Goal: Ask a question

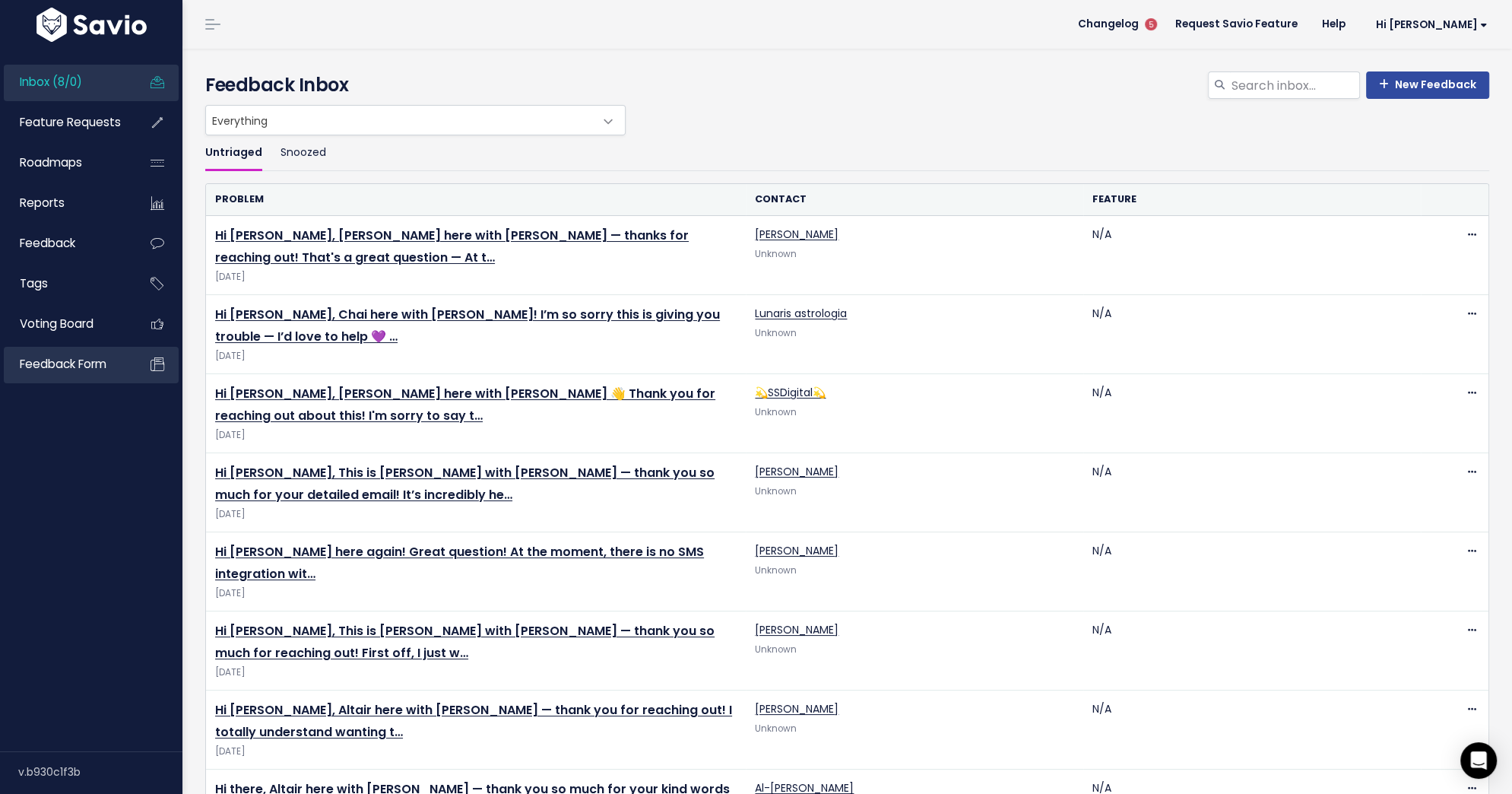
click at [52, 363] on span "Feedback form" at bounding box center [63, 364] width 87 height 16
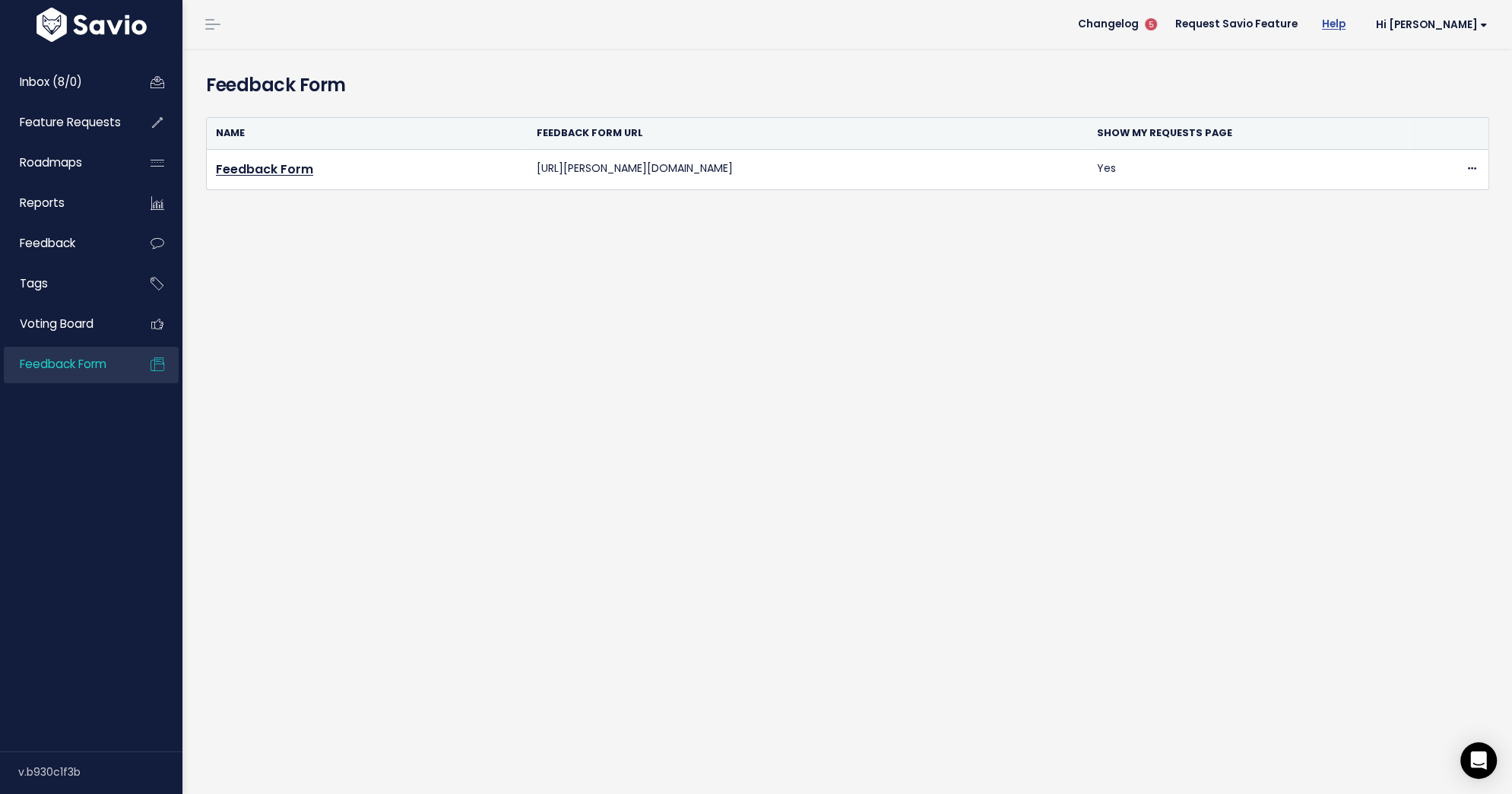
click at [1358, 17] on link "Help" at bounding box center [1333, 24] width 48 height 23
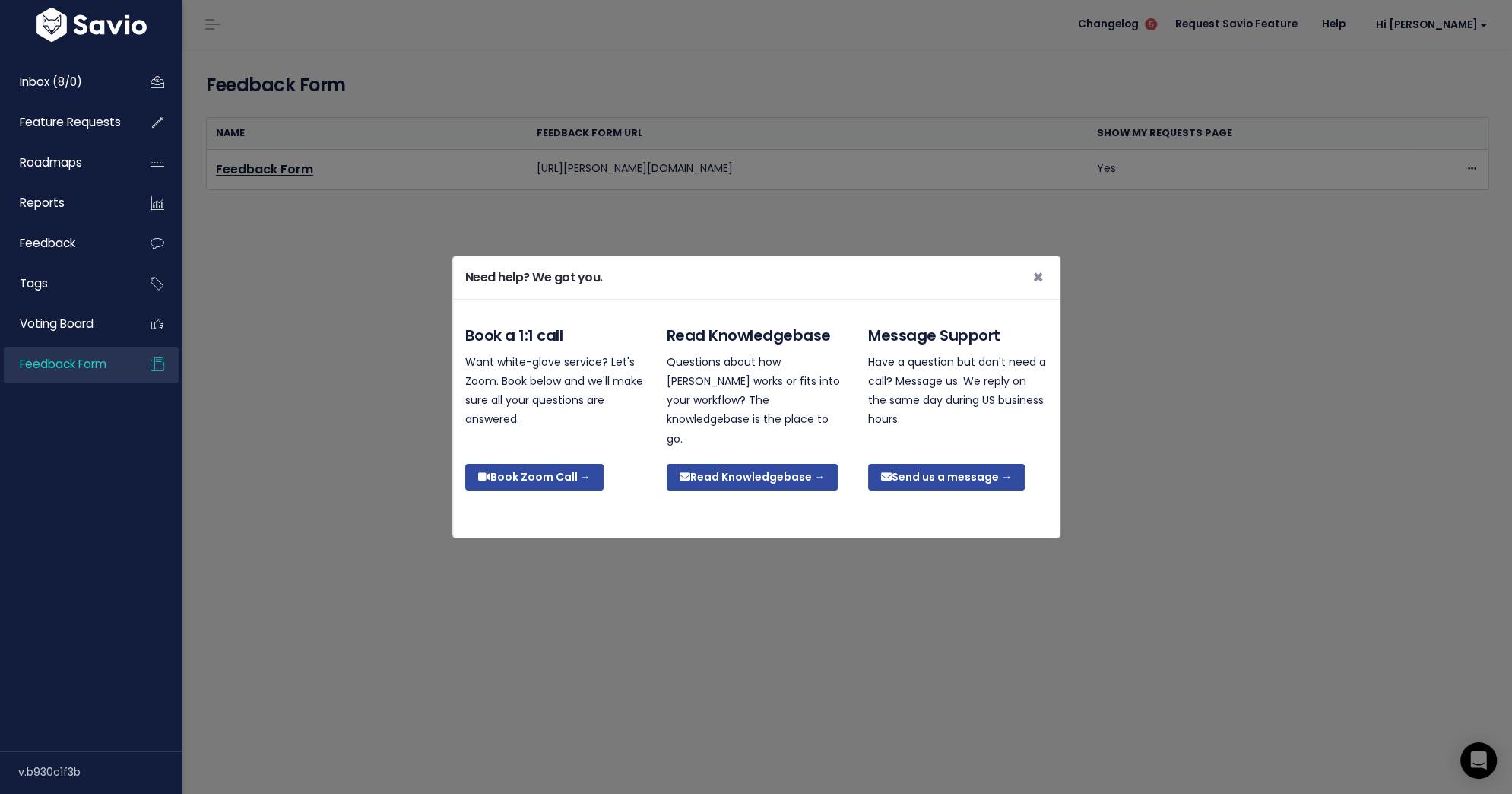
click at [847, 132] on div "Need help? We got you. × Book a 1:1 call Want white-glove service? Let's Zoom. …" at bounding box center [756, 397] width 1512 height 794
